Goal: Task Accomplishment & Management: Manage account settings

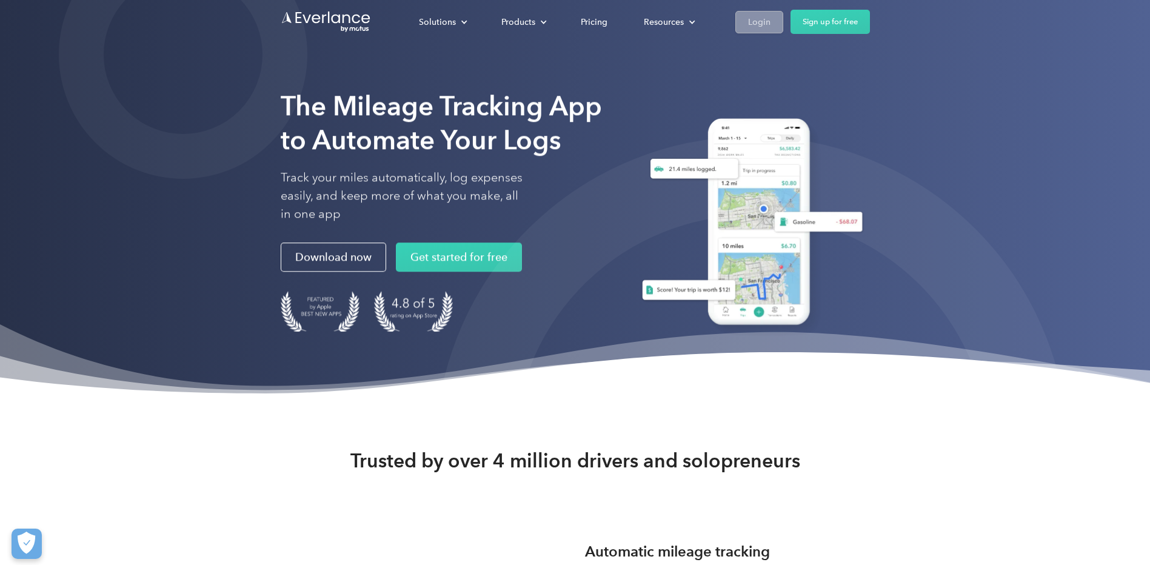
click at [764, 24] on div "Login" at bounding box center [759, 22] width 22 height 15
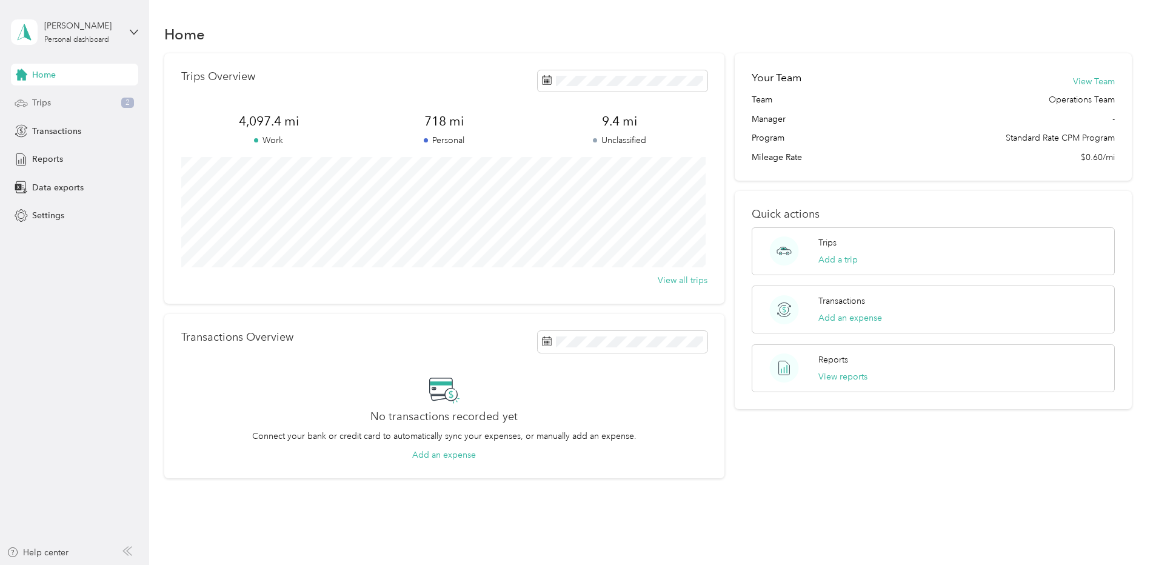
click at [27, 103] on icon at bounding box center [21, 102] width 13 height 13
